Goal: Information Seeking & Learning: Learn about a topic

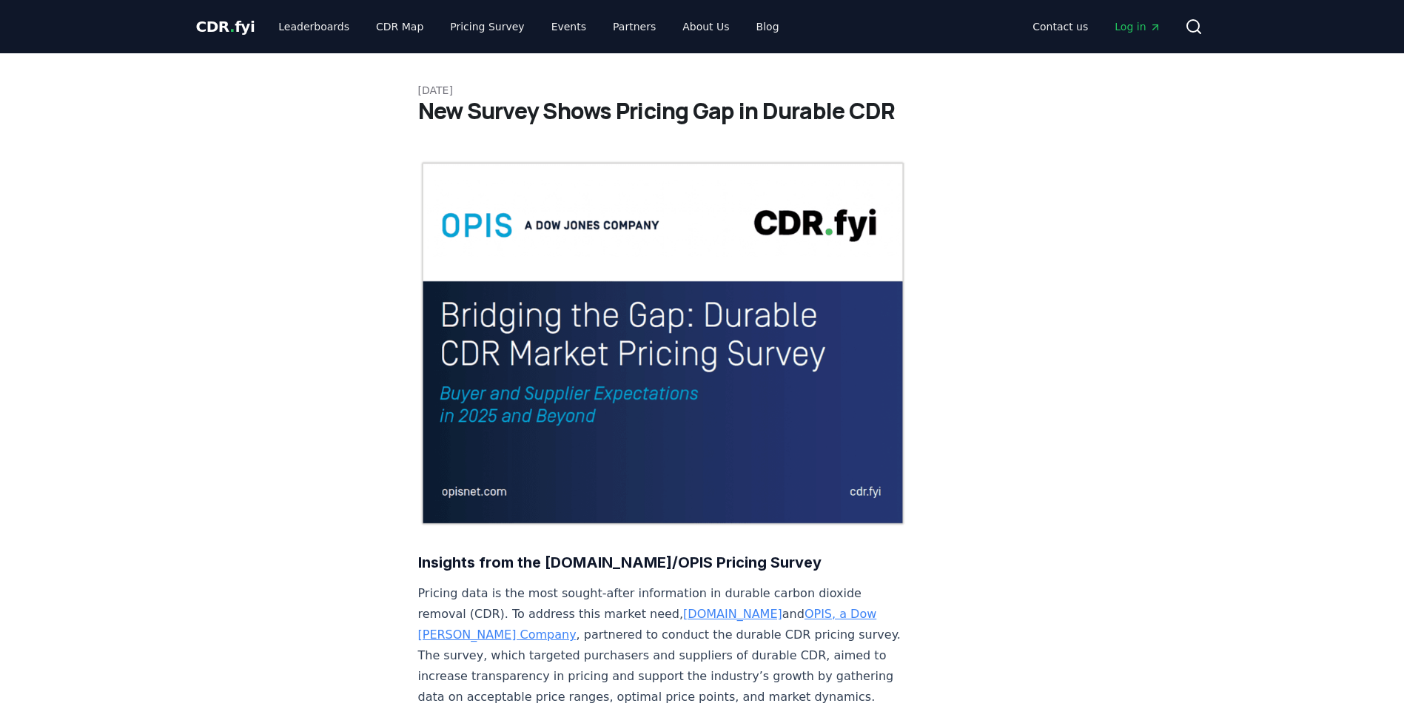
click at [246, 21] on span "CDR . fyi" at bounding box center [225, 27] width 59 height 18
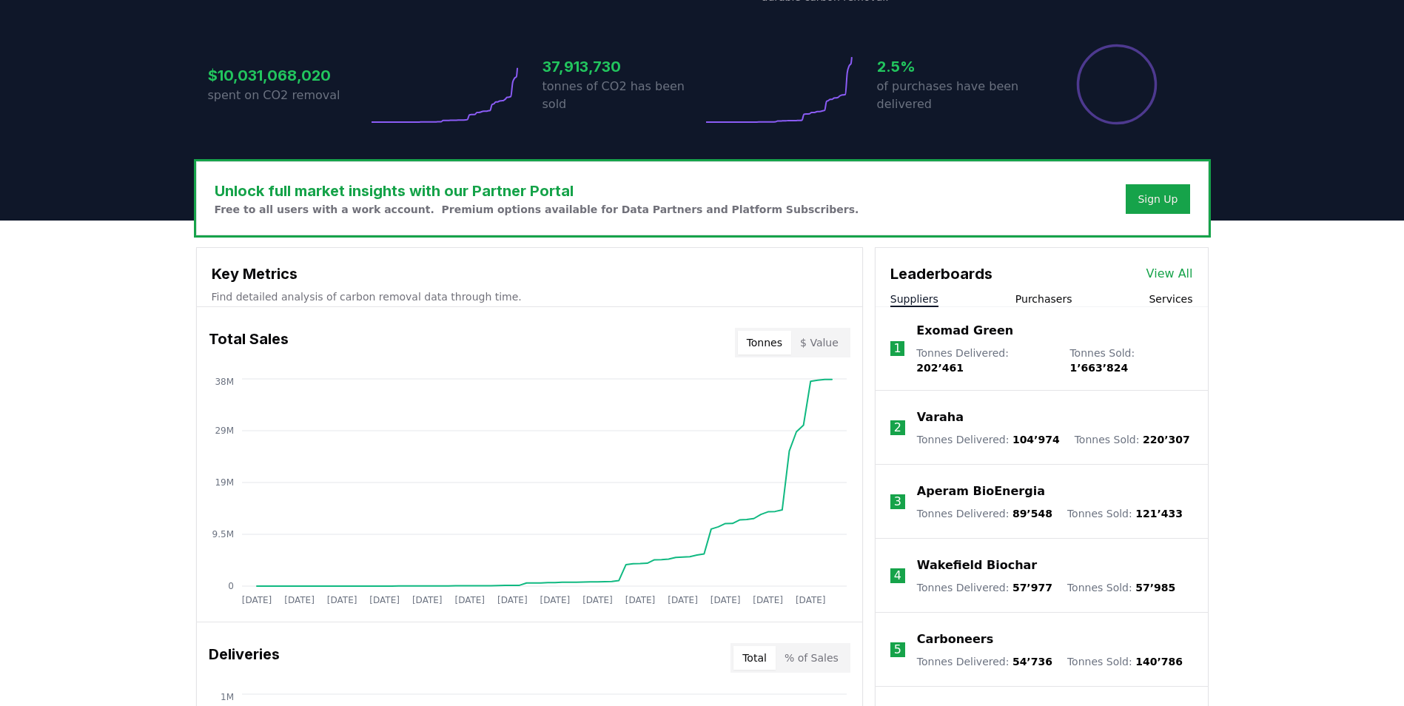
scroll to position [518, 0]
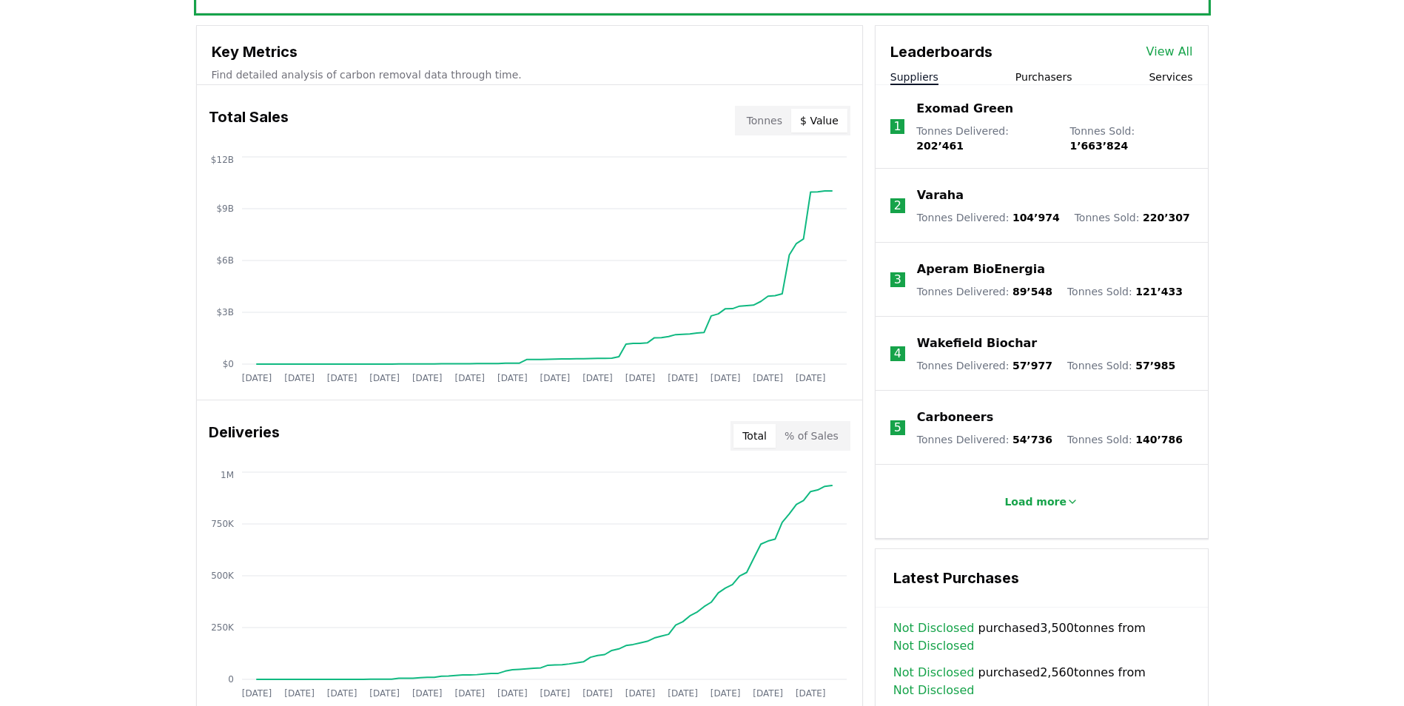
click at [821, 118] on button "$ Value" at bounding box center [819, 121] width 56 height 24
click at [774, 118] on button "Tonnes" at bounding box center [764, 121] width 53 height 24
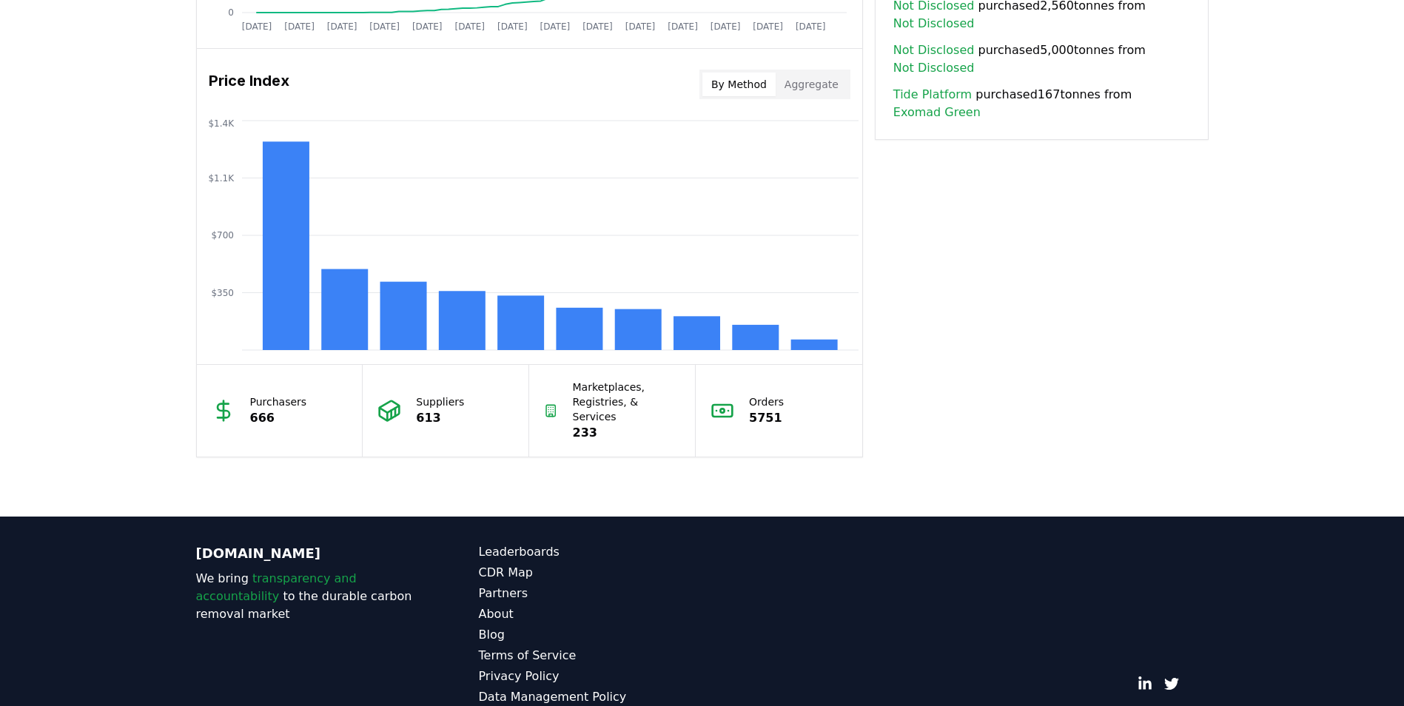
scroll to position [1217, 0]
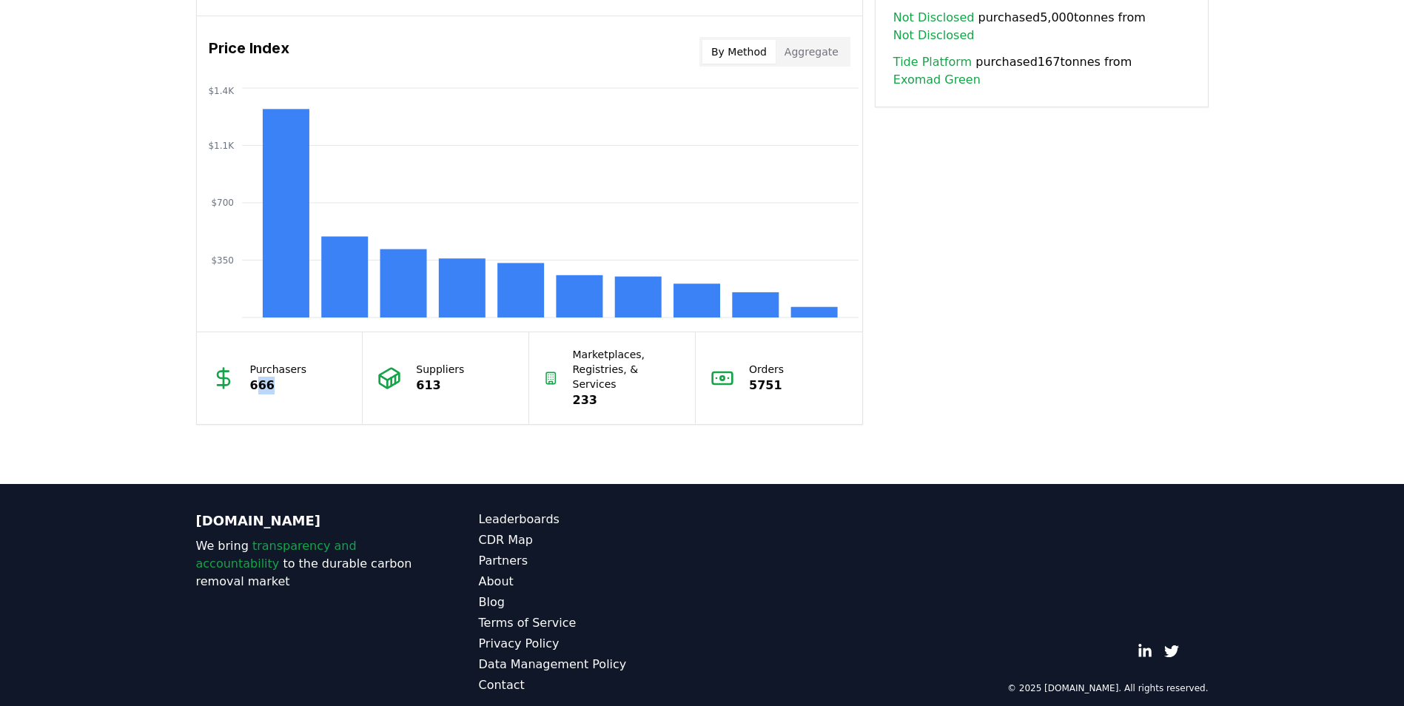
drag, startPoint x: 274, startPoint y: 376, endPoint x: 256, endPoint y: 370, distance: 18.7
click at [256, 377] on p "666" at bounding box center [278, 386] width 57 height 18
click at [329, 369] on div "Purchasers 666" at bounding box center [280, 378] width 166 height 92
drag, startPoint x: 286, startPoint y: 360, endPoint x: 240, endPoint y: 358, distance: 45.2
click at [240, 358] on div "Purchasers 666" at bounding box center [280, 378] width 166 height 92
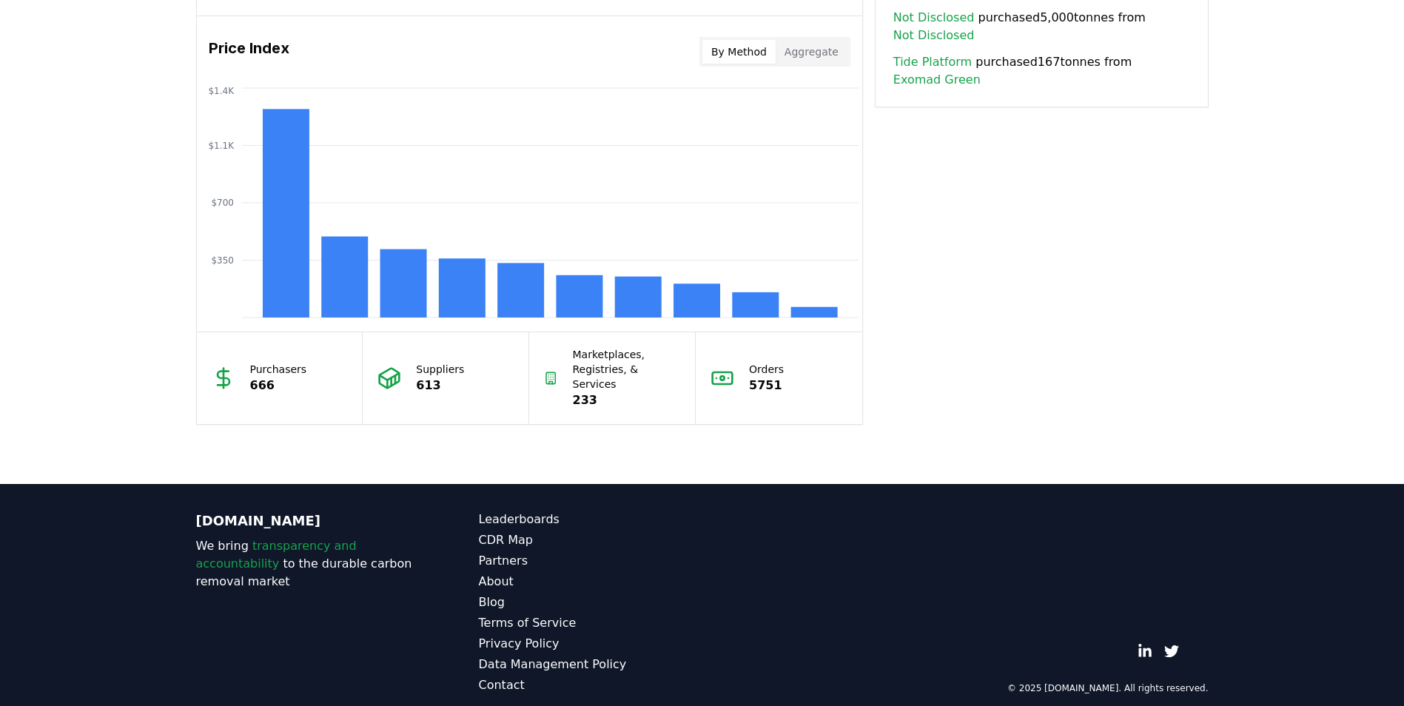
drag, startPoint x: 240, startPoint y: 358, endPoint x: 265, endPoint y: 380, distance: 33.0
click at [266, 394] on div "Purchasers 666" at bounding box center [280, 378] width 166 height 92
drag, startPoint x: 250, startPoint y: 360, endPoint x: 306, endPoint y: 364, distance: 56.4
click at [306, 364] on div "Purchasers 666" at bounding box center [280, 378] width 166 height 92
drag, startPoint x: 306, startPoint y: 364, endPoint x: 312, endPoint y: 372, distance: 9.6
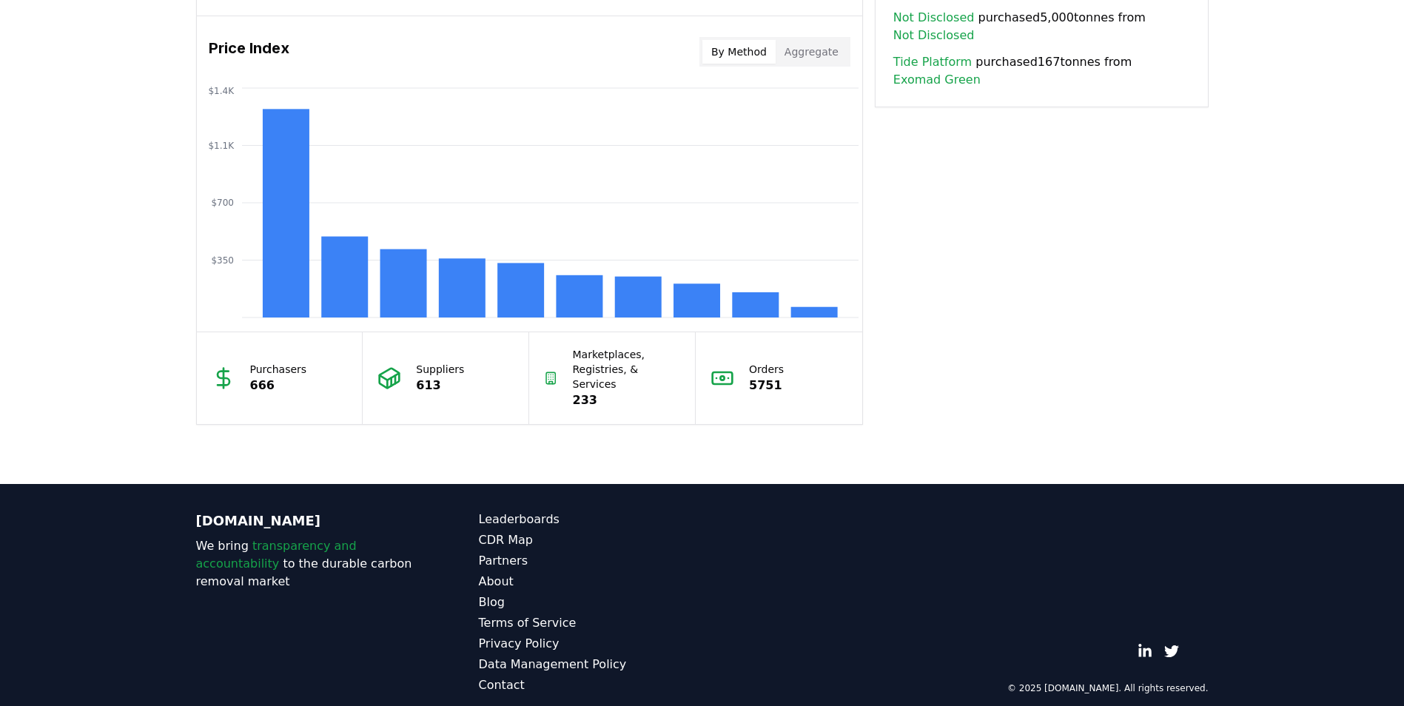
click at [312, 372] on div "Purchasers 666" at bounding box center [280, 378] width 166 height 92
drag, startPoint x: 278, startPoint y: 378, endPoint x: 249, endPoint y: 363, distance: 32.8
click at [250, 363] on div "Purchasers 666" at bounding box center [278, 378] width 57 height 33
drag, startPoint x: 438, startPoint y: 389, endPoint x: 417, endPoint y: 365, distance: 32.0
click at [417, 365] on div "Suppliers 613" at bounding box center [446, 378] width 166 height 92
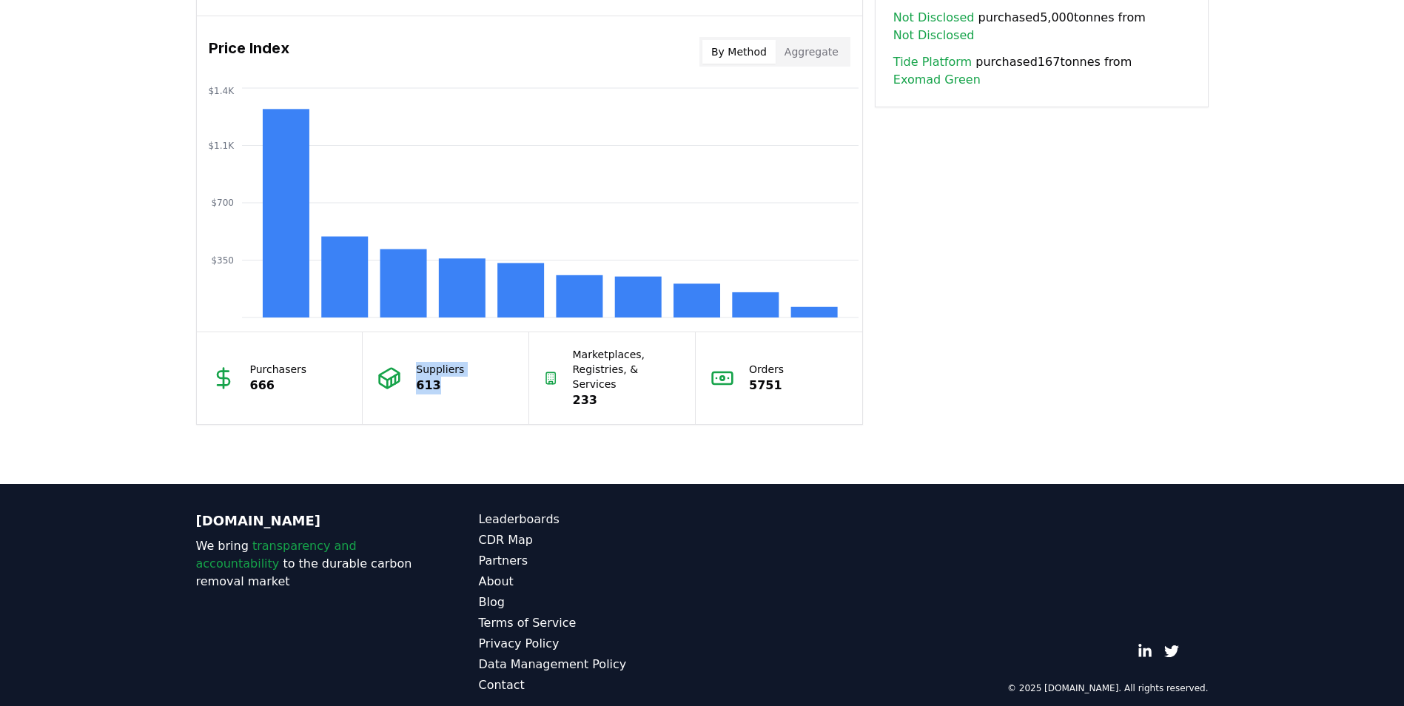
drag, startPoint x: 417, startPoint y: 365, endPoint x: 466, endPoint y: 400, distance: 60.0
click at [466, 400] on div "Suppliers 613" at bounding box center [446, 378] width 166 height 92
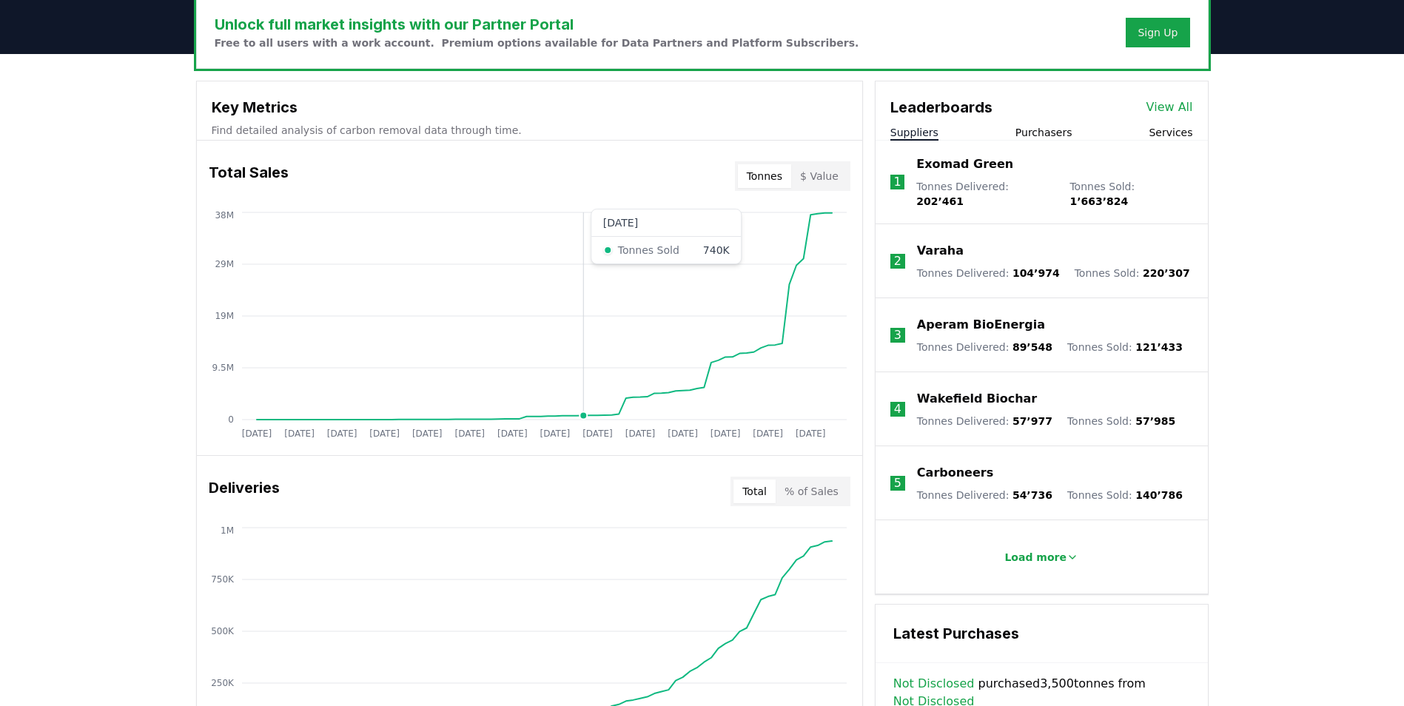
scroll to position [329, 0]
